Goal: Transaction & Acquisition: Purchase product/service

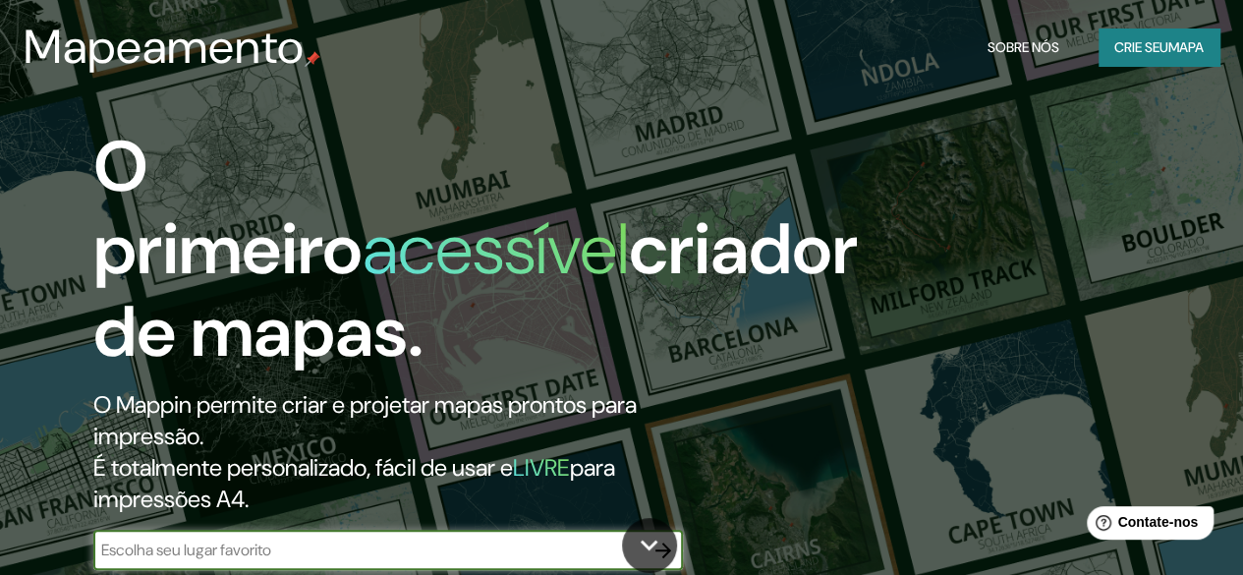
click at [1169, 42] on font "mapa" at bounding box center [1186, 47] width 35 height 18
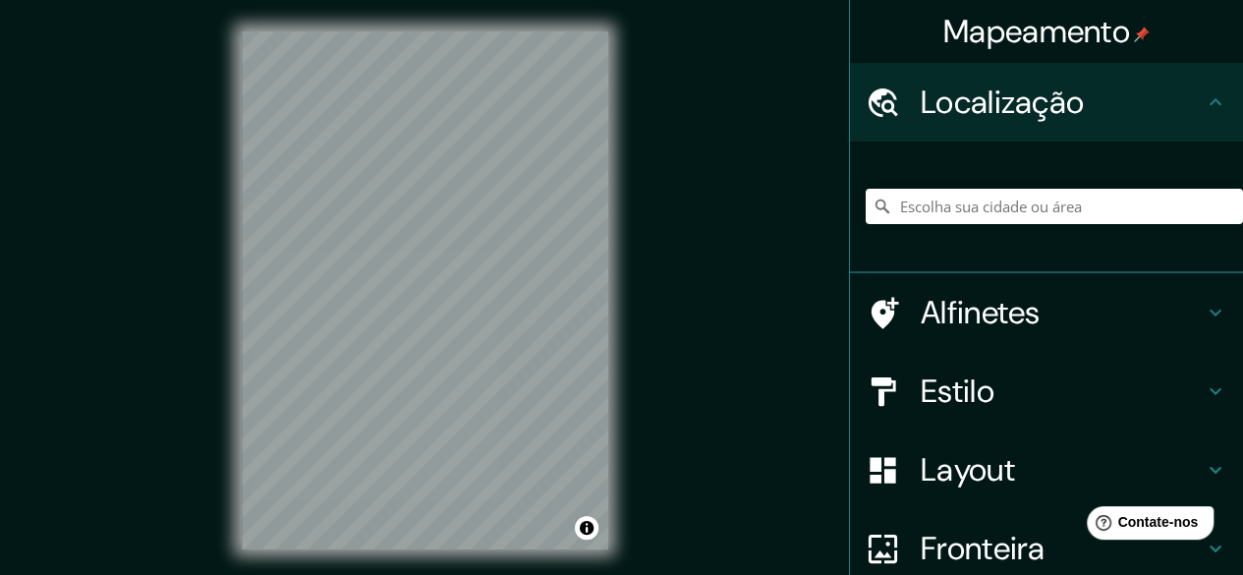
click at [391, 574] on html "Mapeamento Localização Alfinetes Estilo Layout Fronteira Escolha uma borda. Dic…" at bounding box center [621, 287] width 1243 height 575
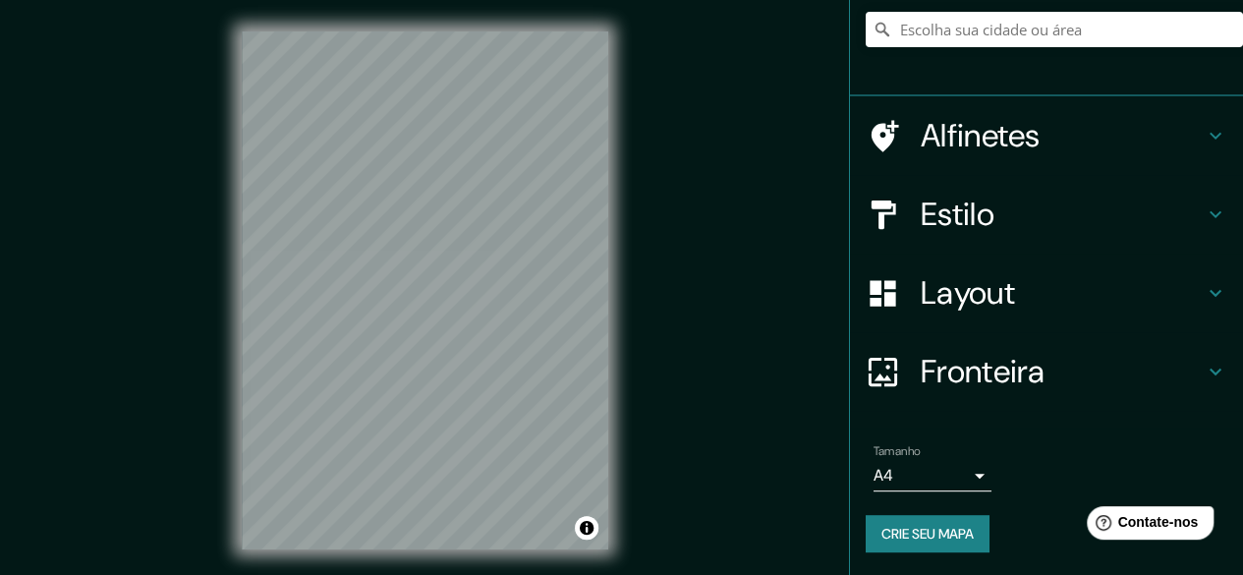
click at [986, 358] on font "Fronteira" at bounding box center [983, 371] width 125 height 41
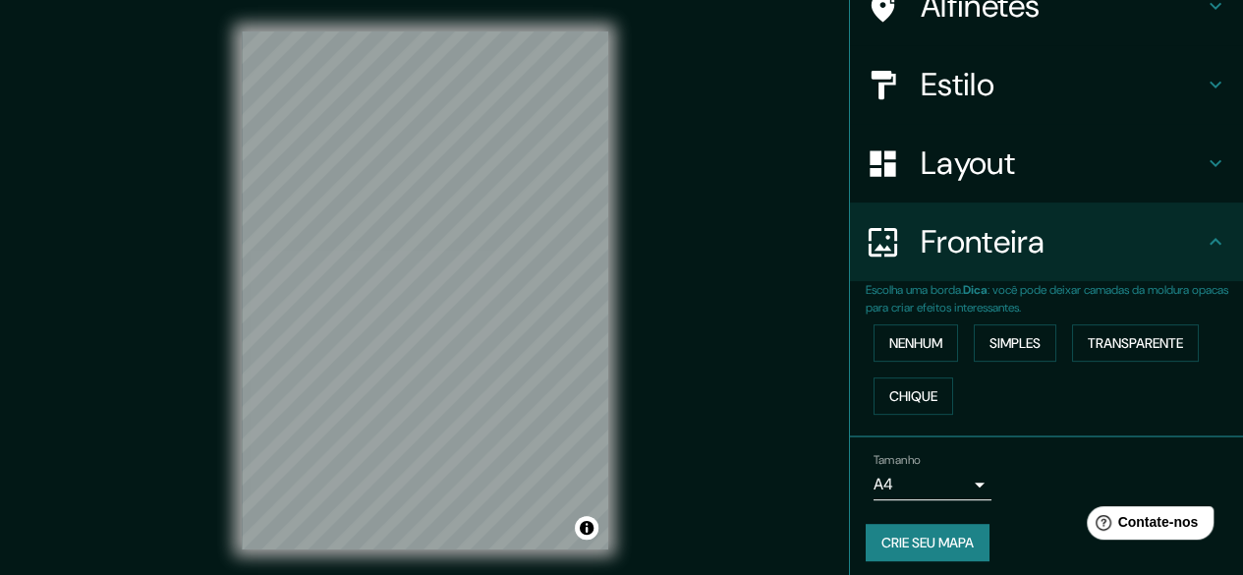
scroll to position [145, 0]
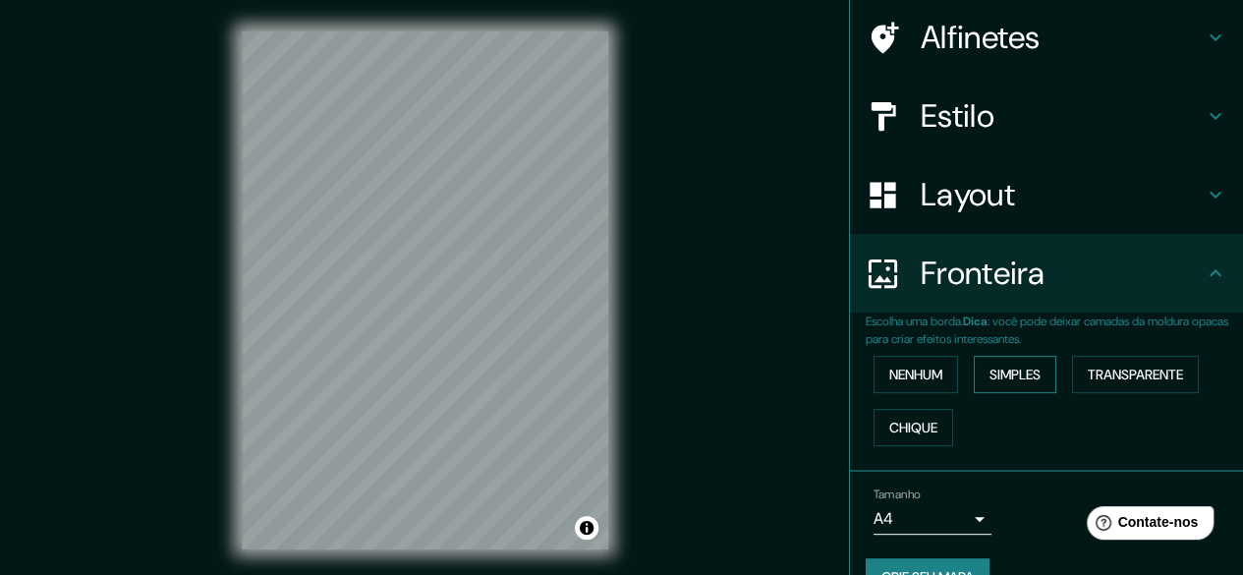
click at [1029, 366] on font "Simples" at bounding box center [1015, 375] width 51 height 18
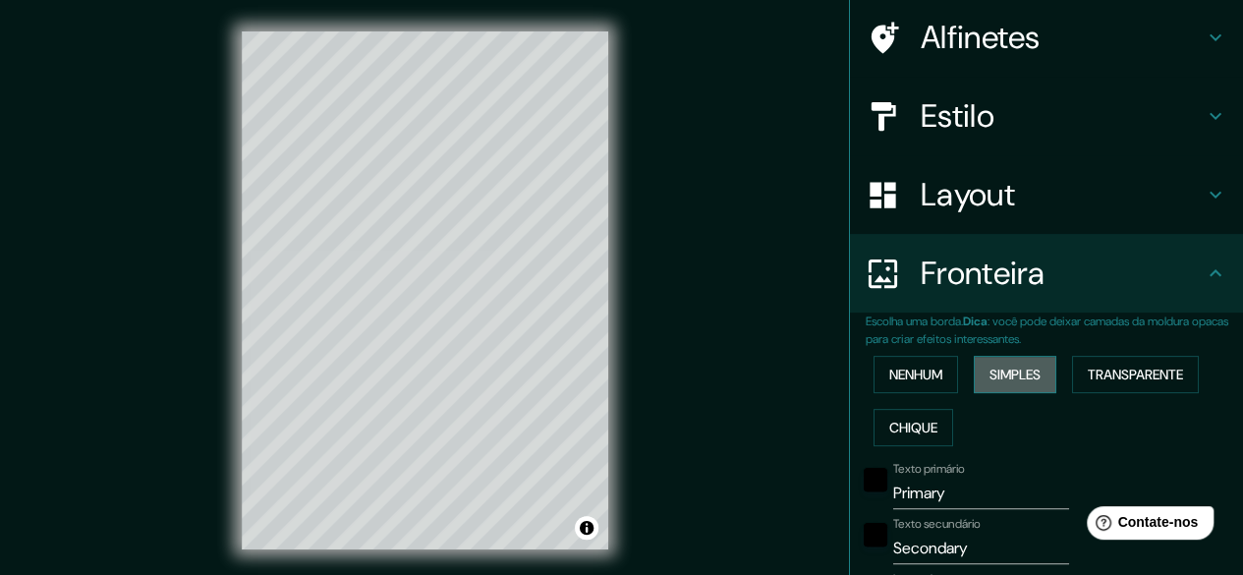
click at [1029, 366] on font "Simples" at bounding box center [1015, 375] width 51 height 18
type input "149"
type input "30"
click at [1105, 368] on font "Transparente" at bounding box center [1135, 375] width 95 height 18
click at [1022, 373] on font "Simples" at bounding box center [1015, 375] width 51 height 18
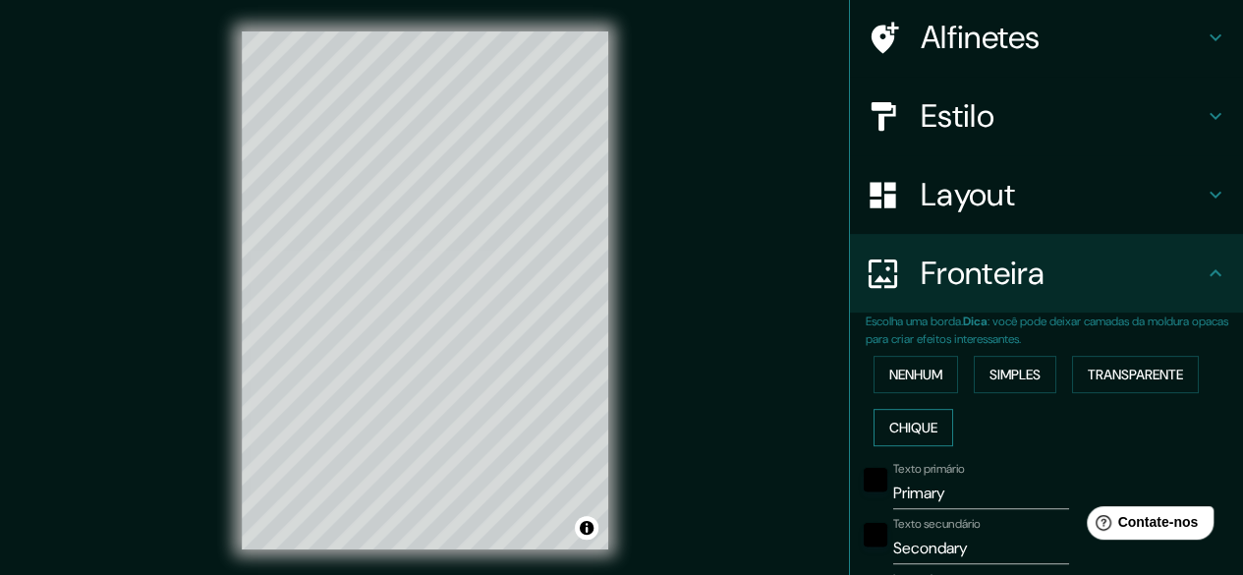
click at [905, 430] on font "Chique" at bounding box center [914, 428] width 48 height 18
click at [904, 380] on font "Nenhum" at bounding box center [916, 375] width 53 height 18
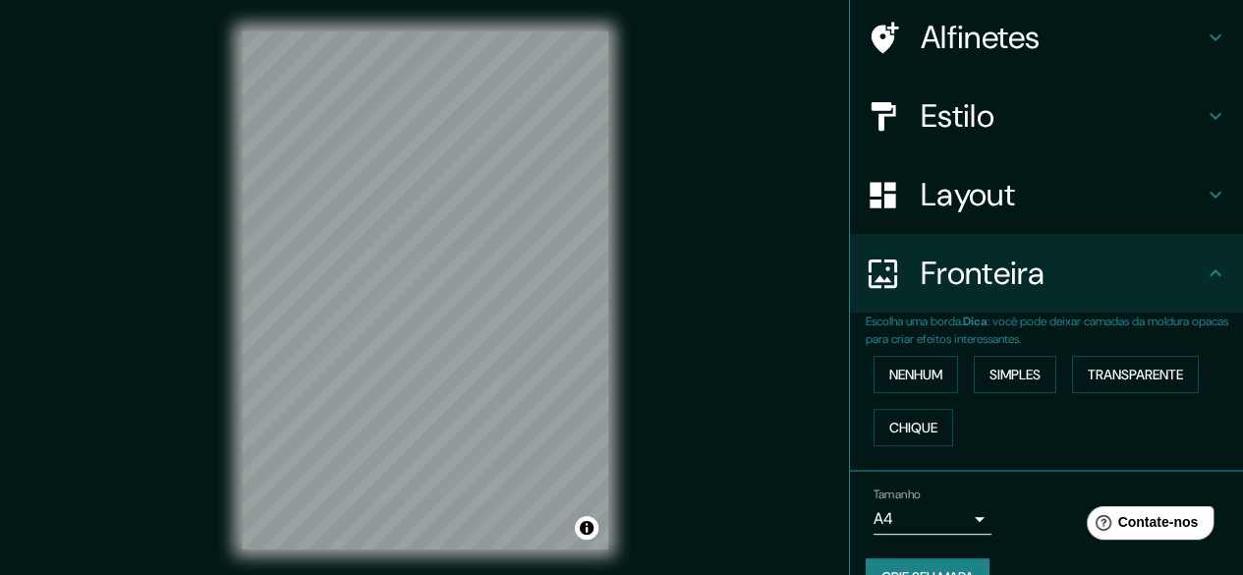
click at [1084, 290] on h4 "Fronteira" at bounding box center [1062, 273] width 283 height 39
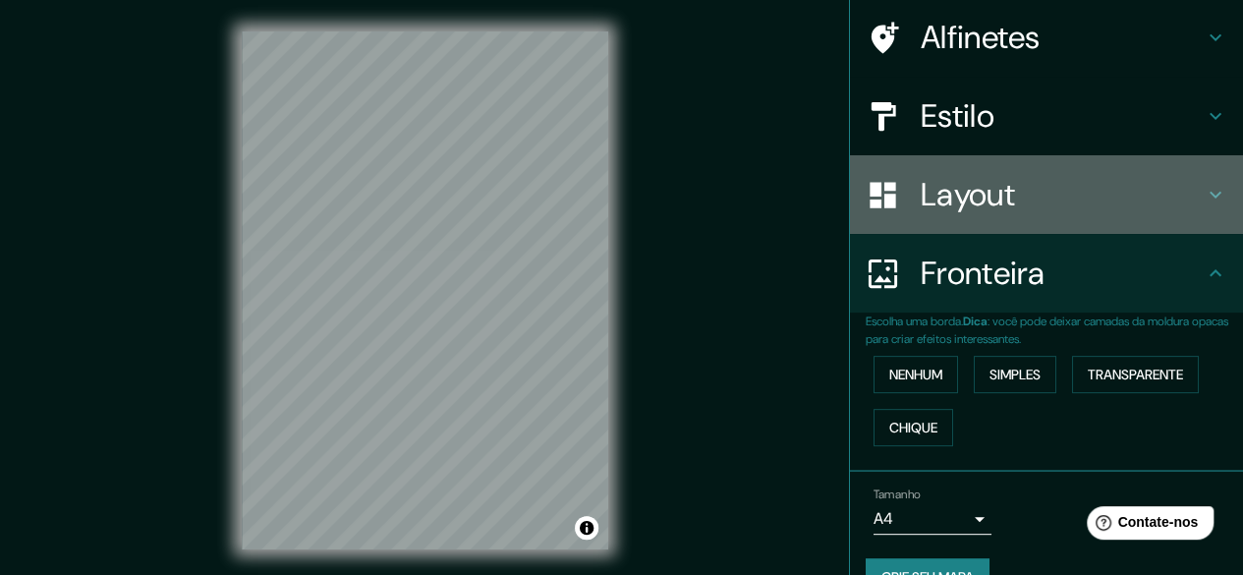
click at [1099, 194] on h4 "Layout" at bounding box center [1062, 194] width 283 height 39
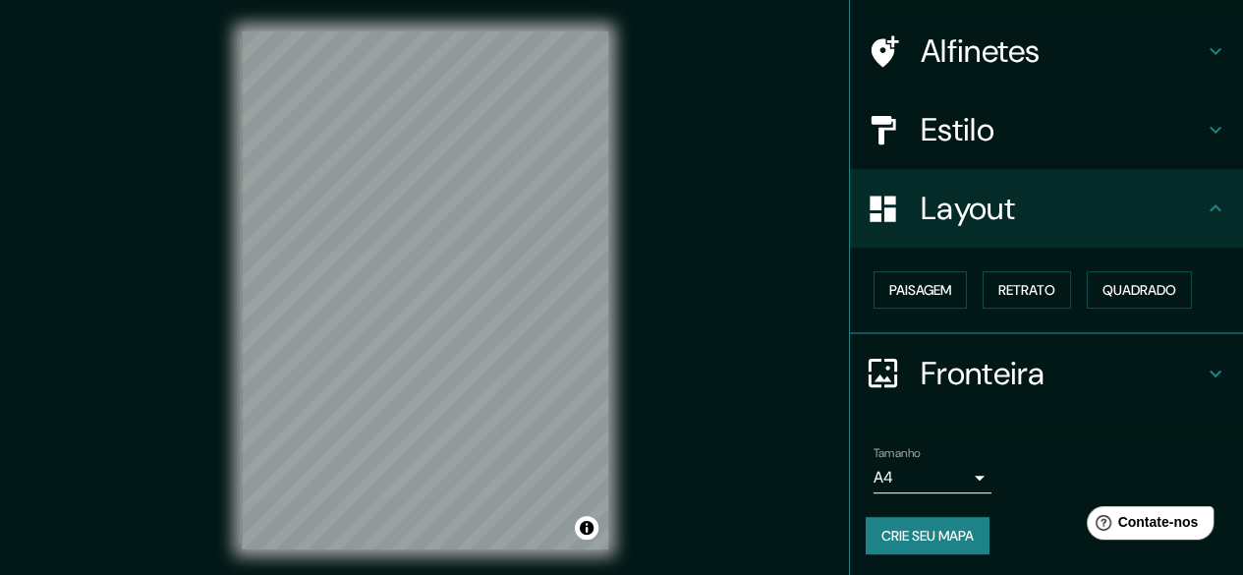
scroll to position [132, 0]
click at [917, 286] on font "Paisagem" at bounding box center [921, 290] width 62 height 18
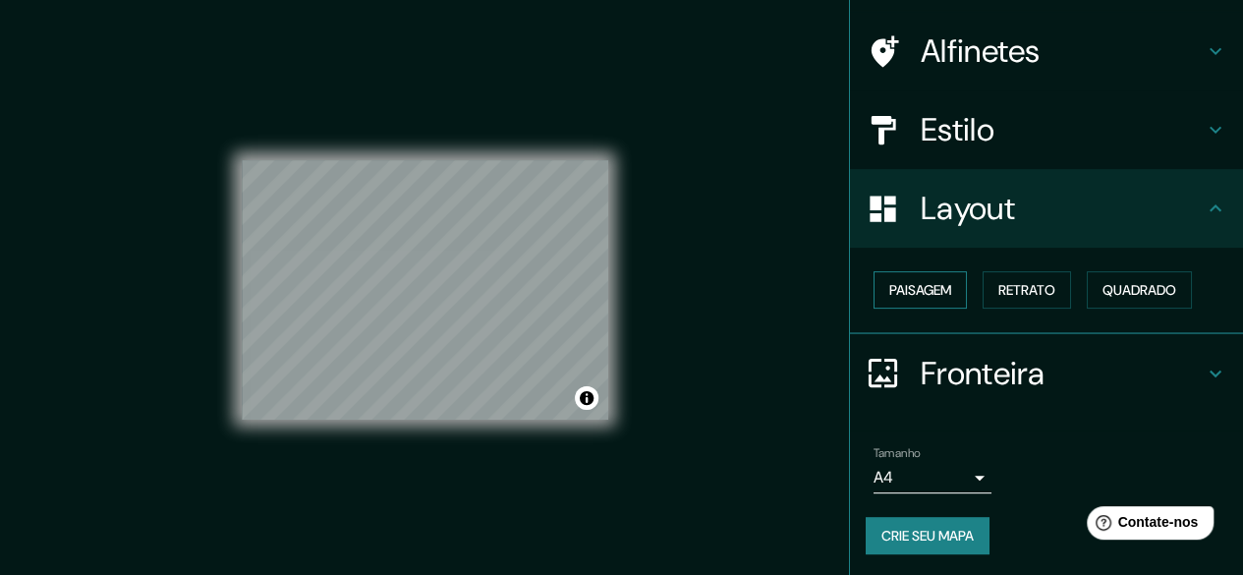
click at [917, 286] on font "Paisagem" at bounding box center [921, 290] width 62 height 18
click at [936, 294] on font "Paisagem" at bounding box center [921, 290] width 62 height 18
click at [1006, 300] on font "Retrato" at bounding box center [1027, 290] width 57 height 26
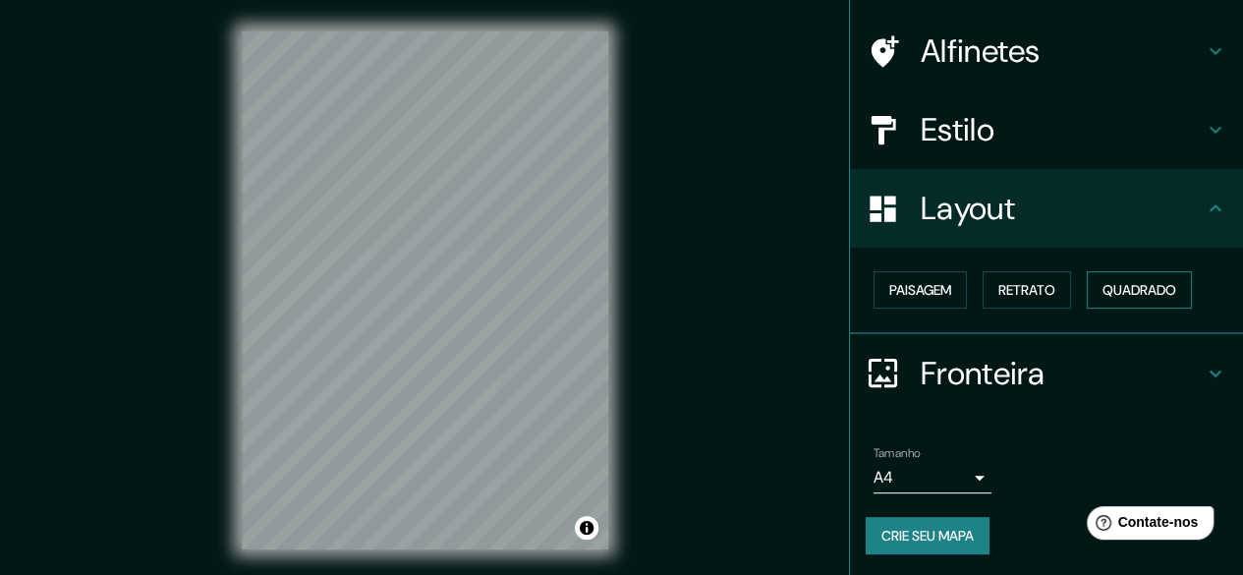
click at [1125, 287] on font "Quadrado" at bounding box center [1140, 290] width 74 height 18
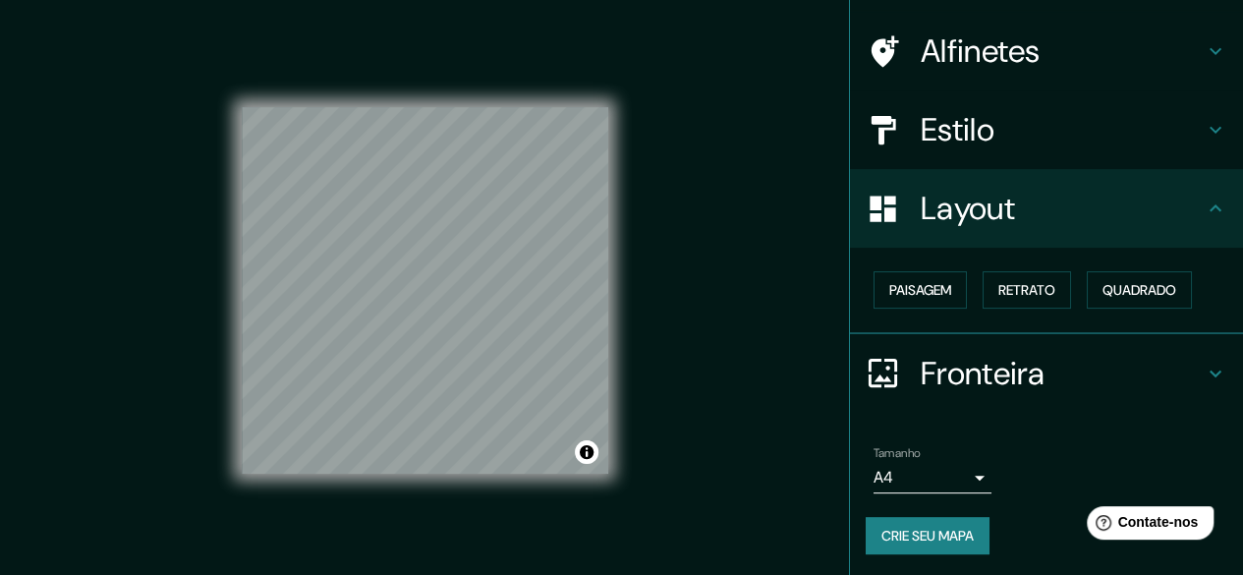
click at [904, 266] on div "Paisagem Retrato Quadrado" at bounding box center [1054, 289] width 377 height 53
click at [902, 284] on font "Paisagem" at bounding box center [921, 290] width 62 height 18
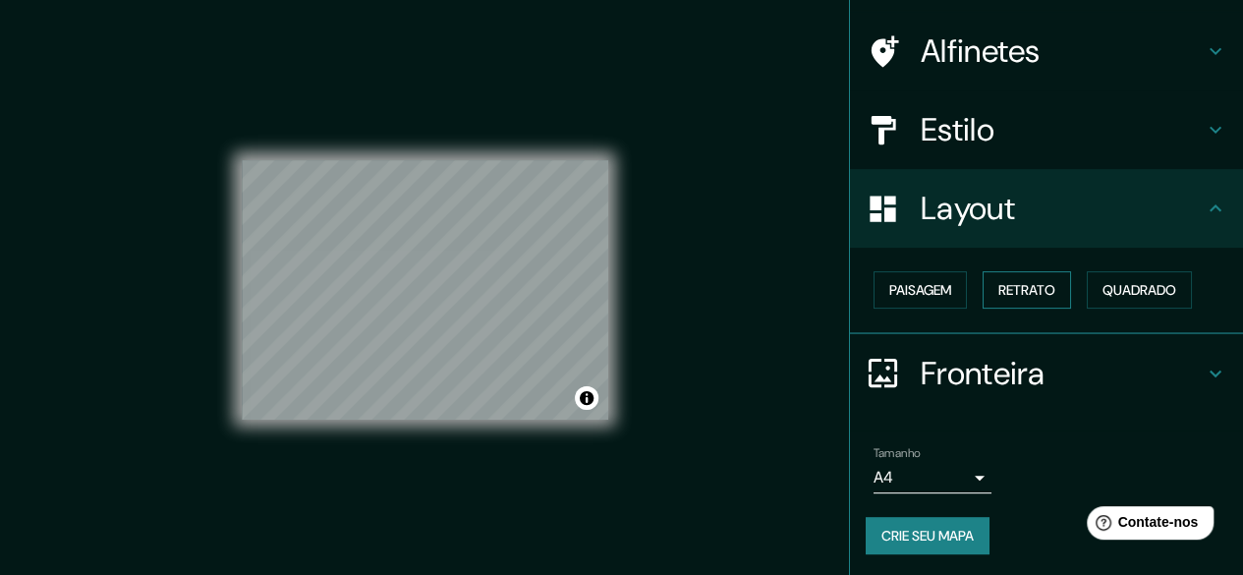
click at [983, 288] on button "Retrato" at bounding box center [1027, 289] width 88 height 37
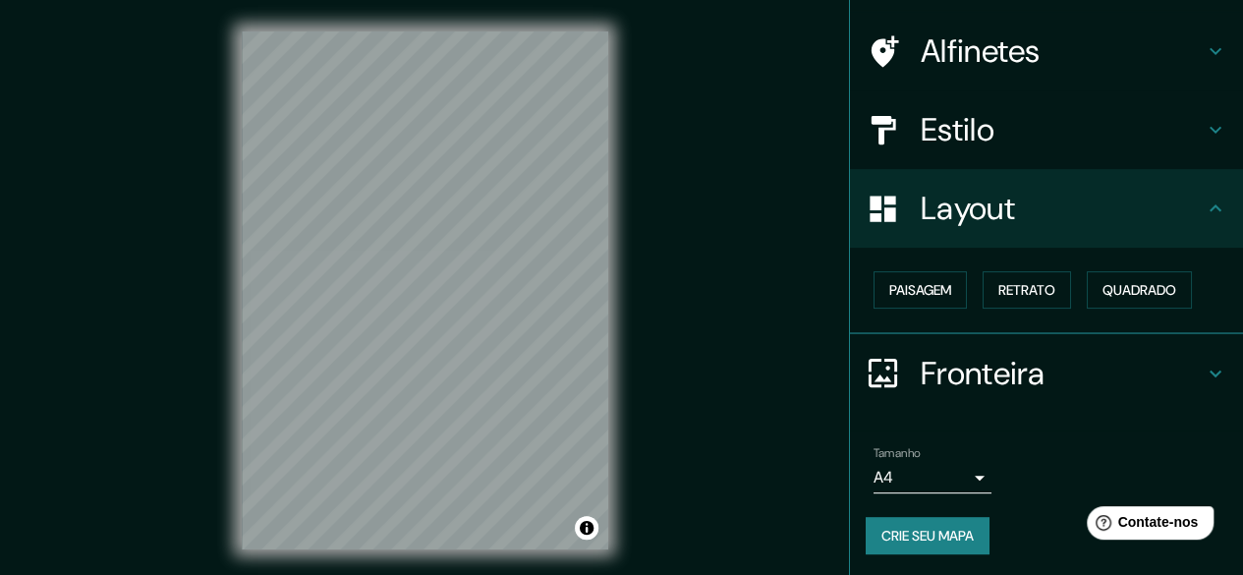
click at [970, 111] on font "Estilo" at bounding box center [958, 129] width 74 height 41
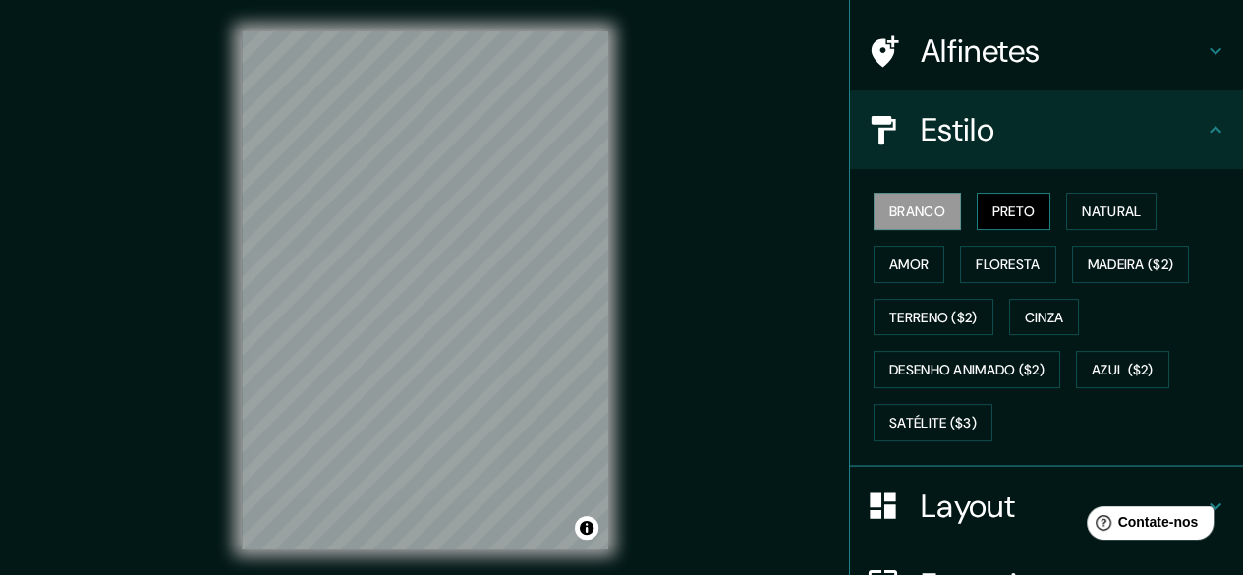
click at [997, 207] on font "Preto" at bounding box center [1014, 211] width 43 height 18
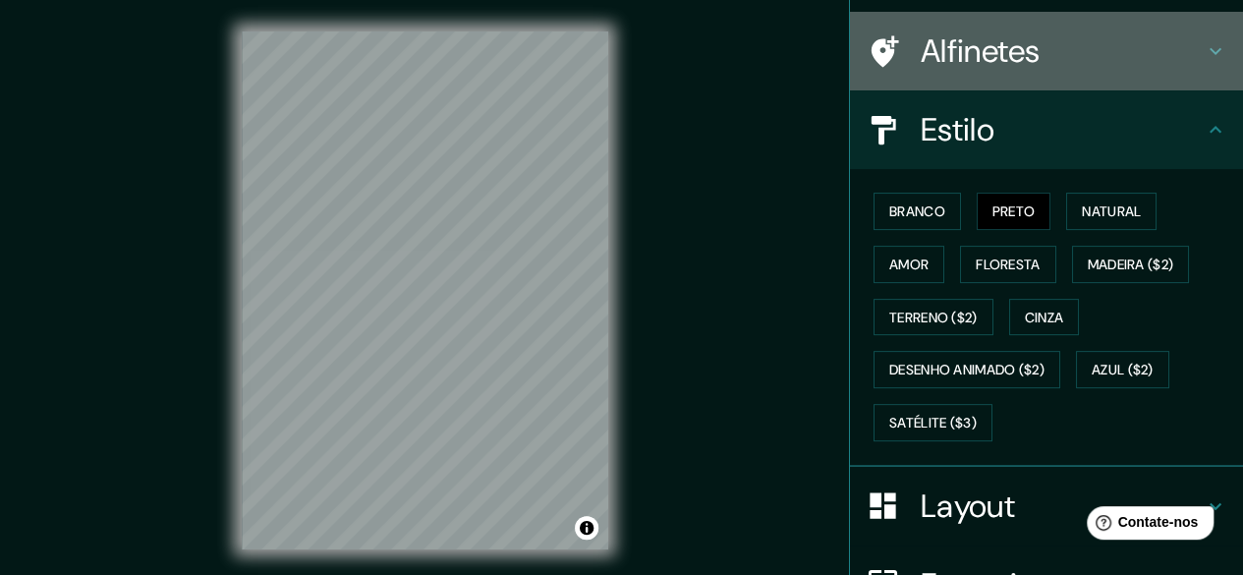
click at [1005, 33] on font "Alfinetes" at bounding box center [981, 50] width 120 height 41
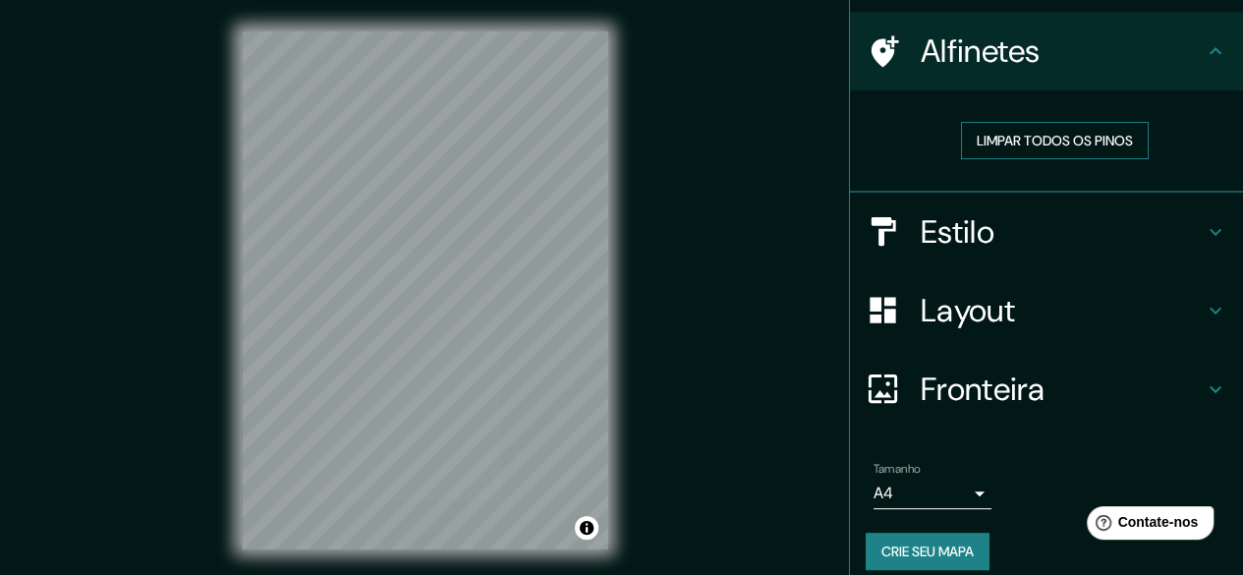
click at [1001, 139] on font "Limpar todos os pinos" at bounding box center [1055, 141] width 156 height 18
click at [1003, 56] on font "Alfinetes" at bounding box center [981, 50] width 120 height 41
click at [974, 241] on font "Estilo" at bounding box center [958, 231] width 74 height 41
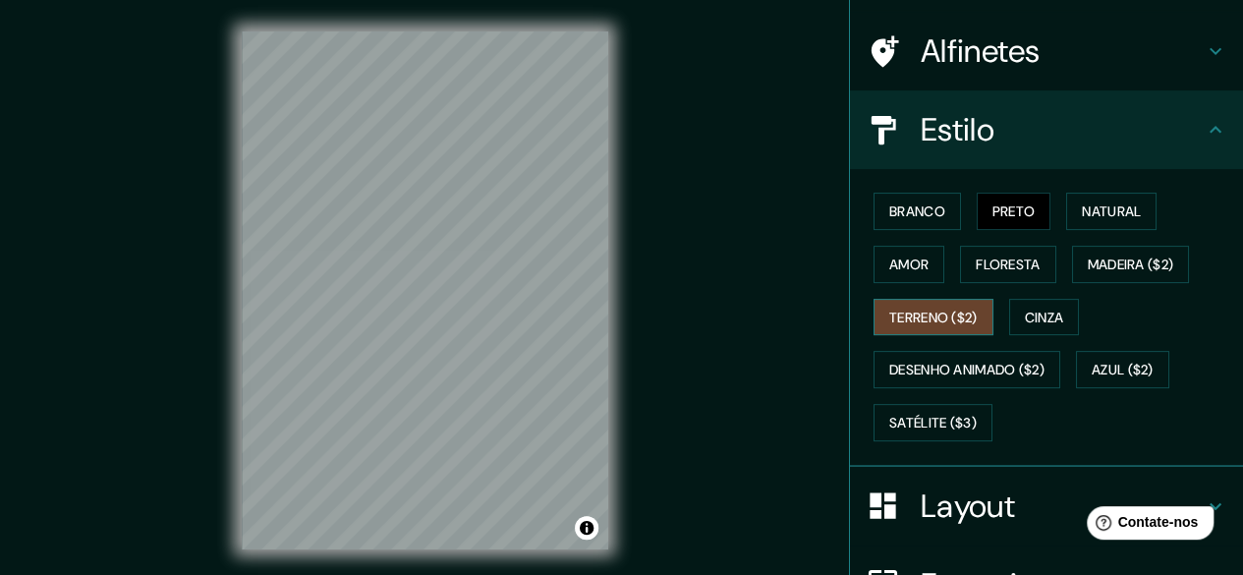
click at [931, 305] on font "Terreno ($2)" at bounding box center [934, 318] width 88 height 26
click at [948, 410] on font "Satélite ($3)" at bounding box center [933, 423] width 87 height 26
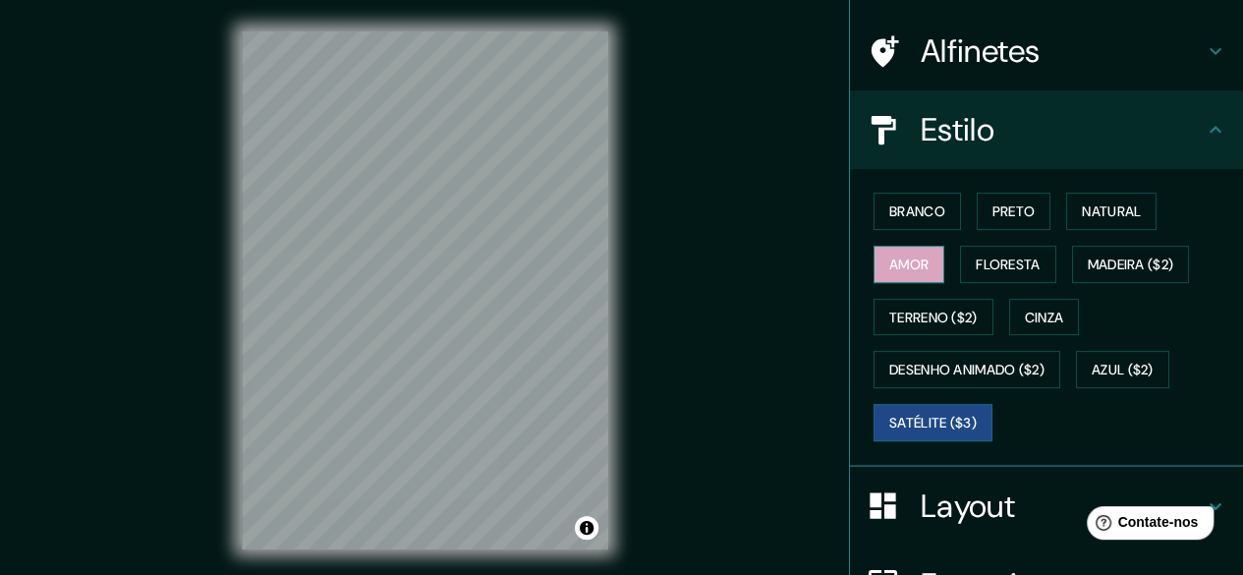
click at [902, 265] on font "Amor" at bounding box center [909, 265] width 39 height 18
click at [995, 207] on font "Preto" at bounding box center [1014, 211] width 43 height 18
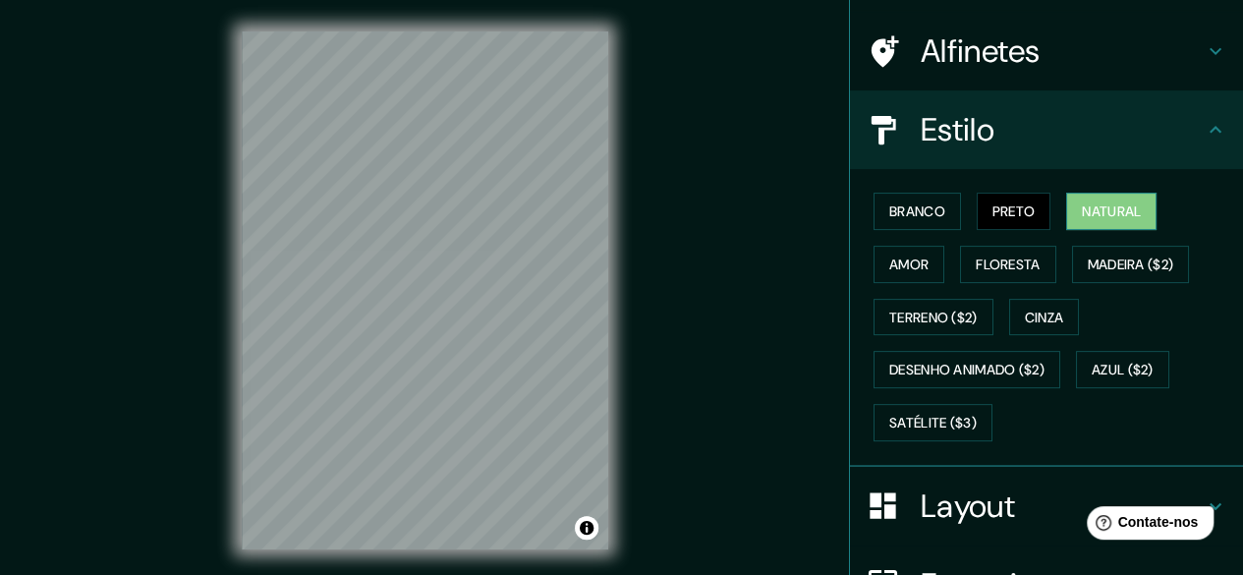
click at [1104, 209] on font "Natural" at bounding box center [1111, 211] width 59 height 18
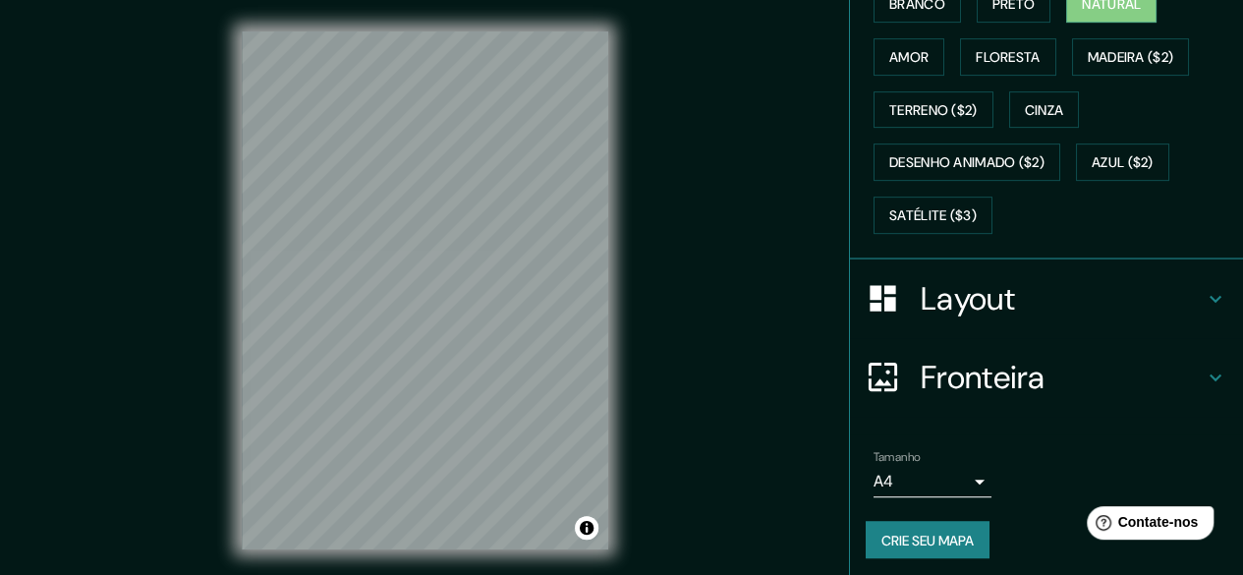
scroll to position [36, 0]
